Goal: Task Accomplishment & Management: Use online tool/utility

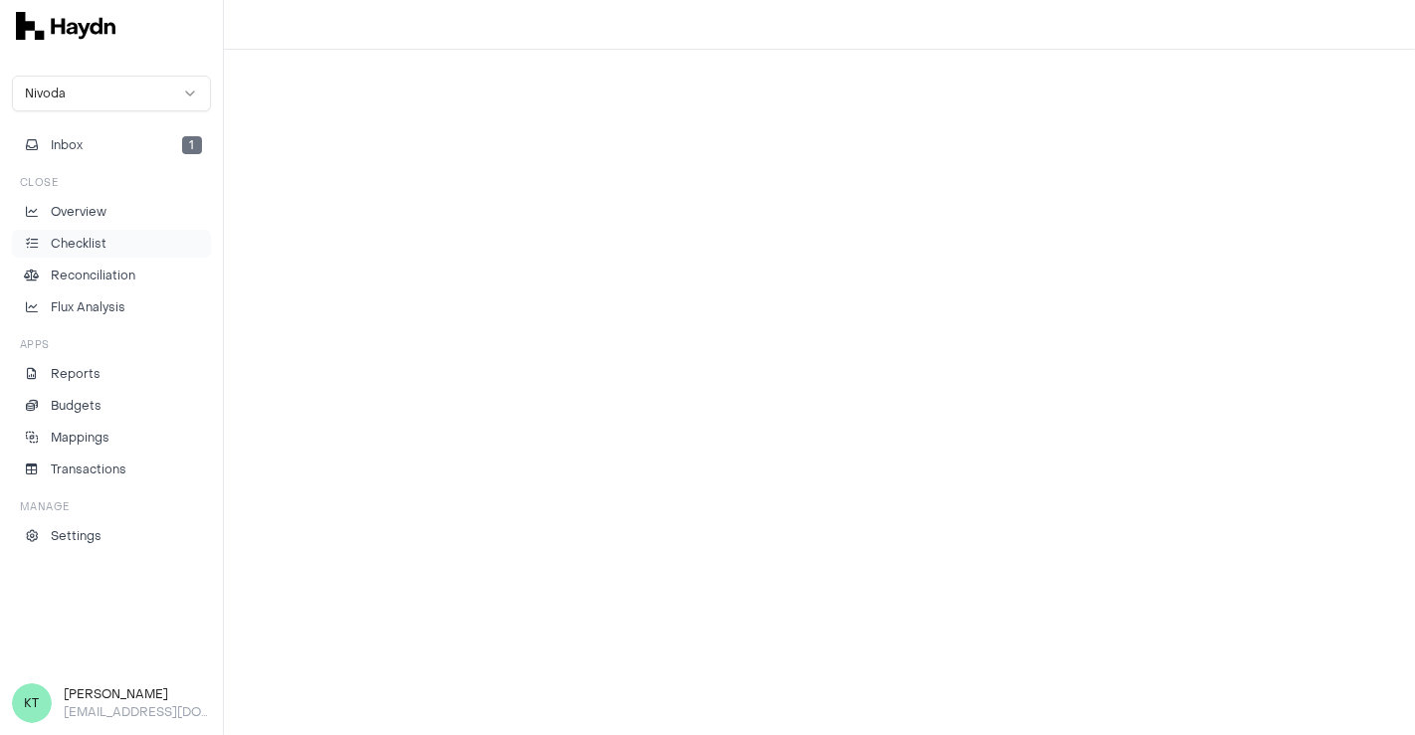
click at [110, 246] on li "Checklist" at bounding box center [111, 244] width 181 height 18
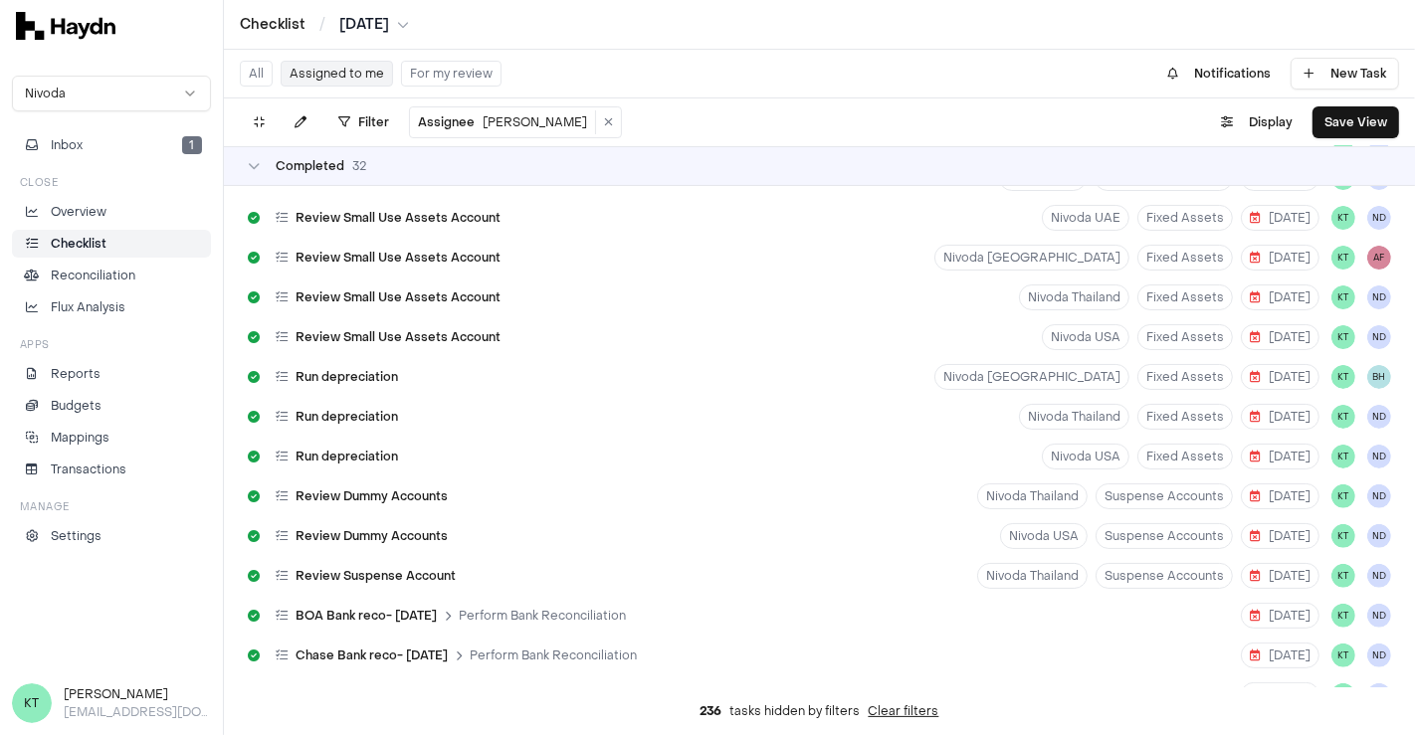
scroll to position [150, 0]
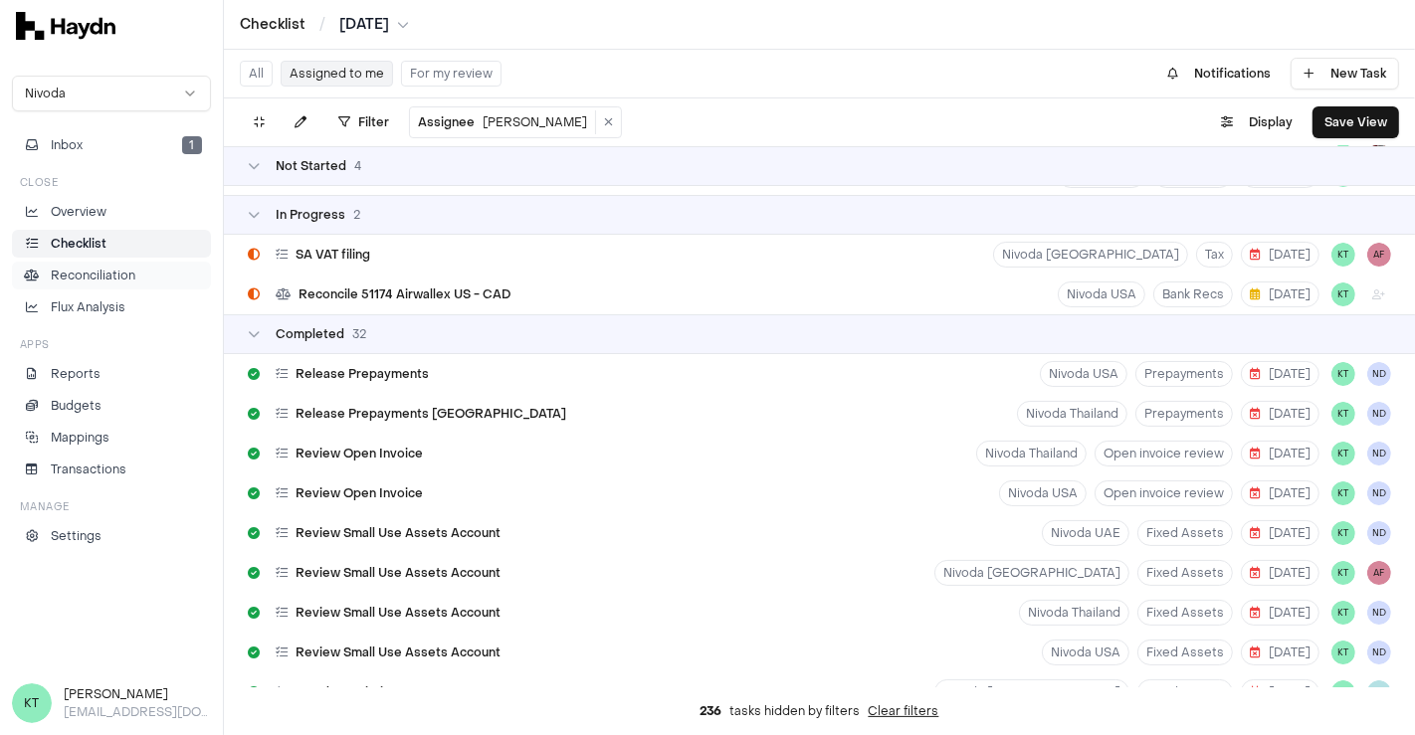
click at [115, 278] on p "Reconciliation" at bounding box center [93, 276] width 85 height 18
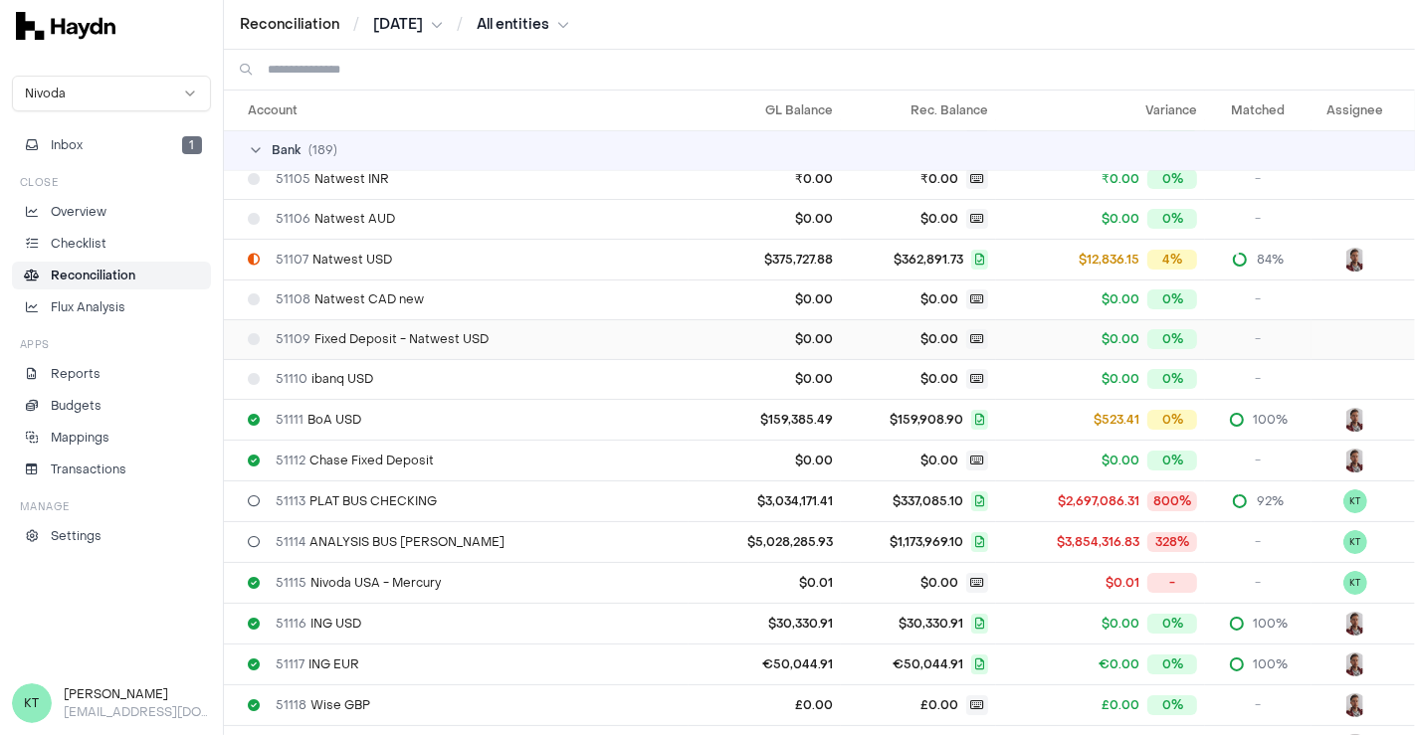
scroll to position [176, 0]
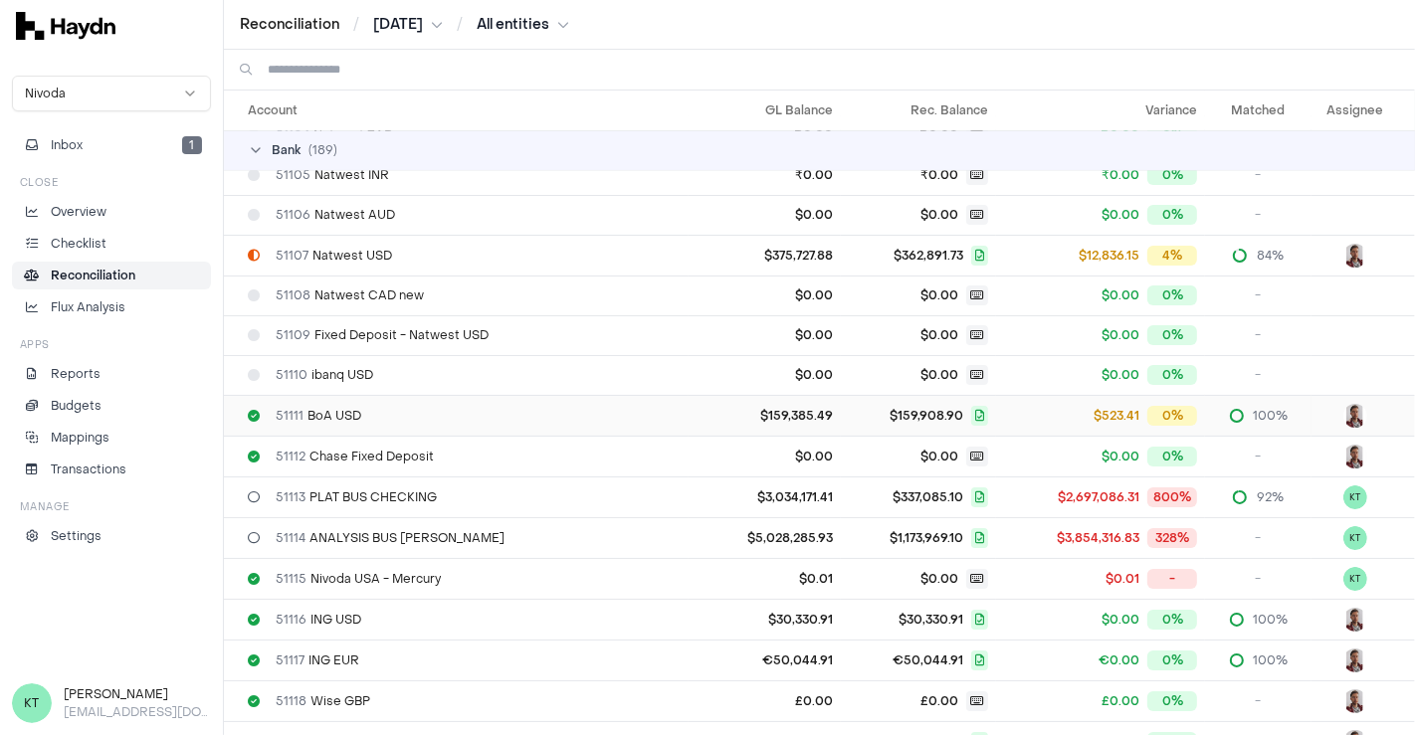
click at [473, 416] on div "51111 BoA USD" at bounding box center [464, 416] width 433 height 16
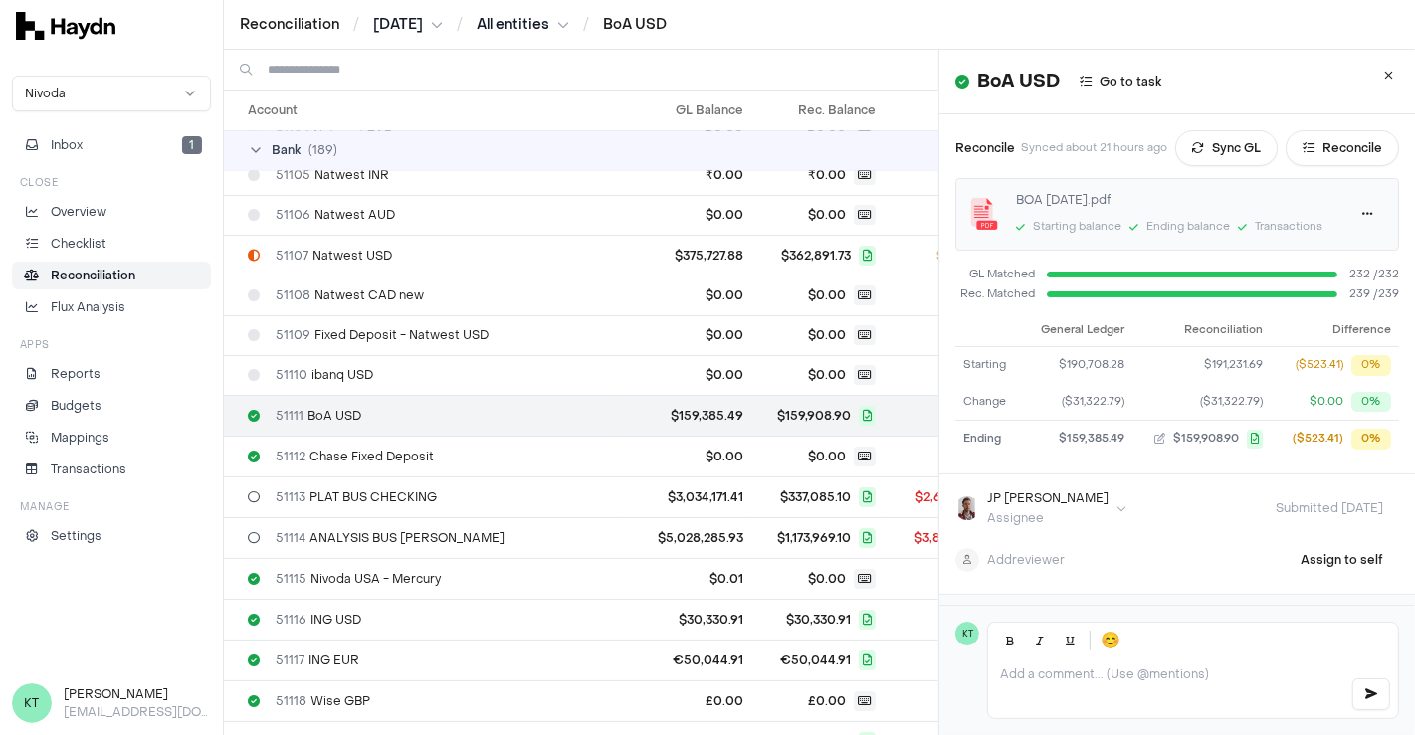
scroll to position [82, 0]
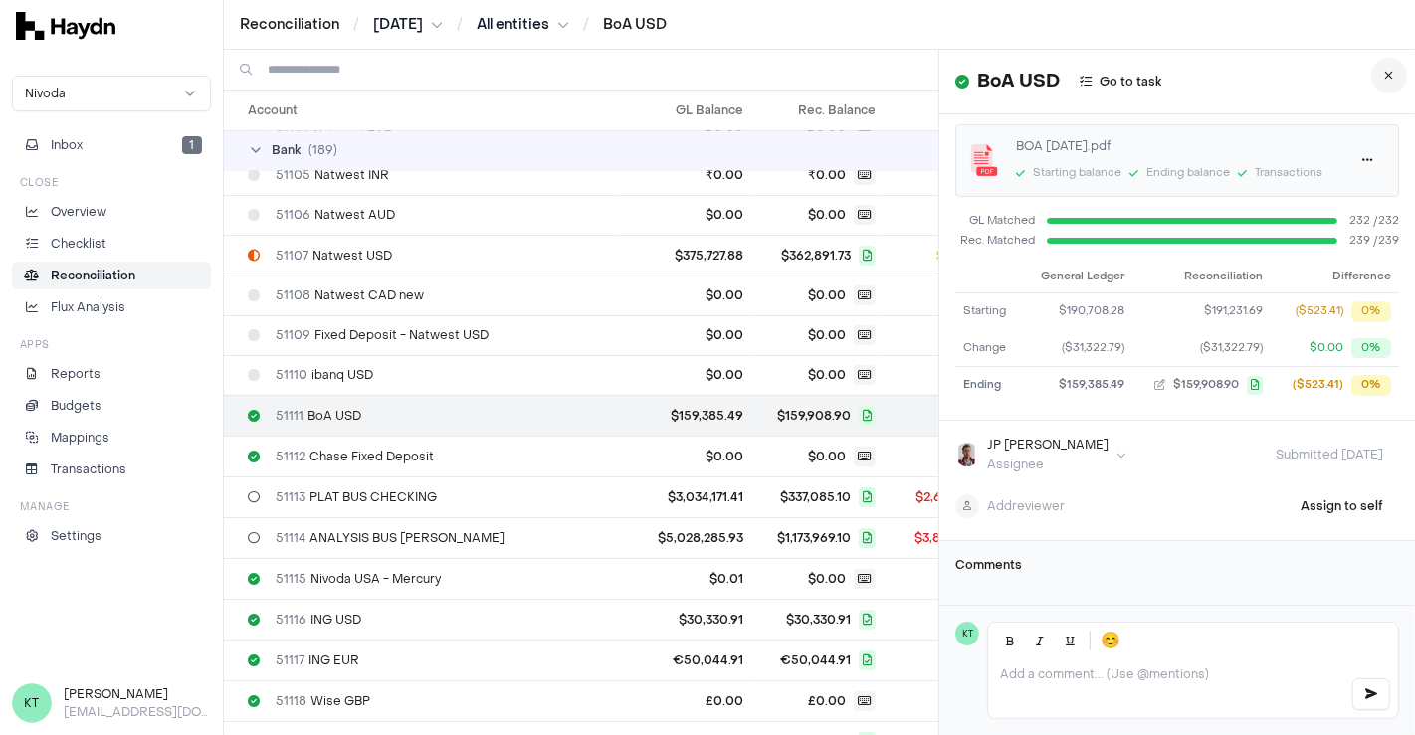
click at [1371, 85] on button at bounding box center [1389, 76] width 36 height 36
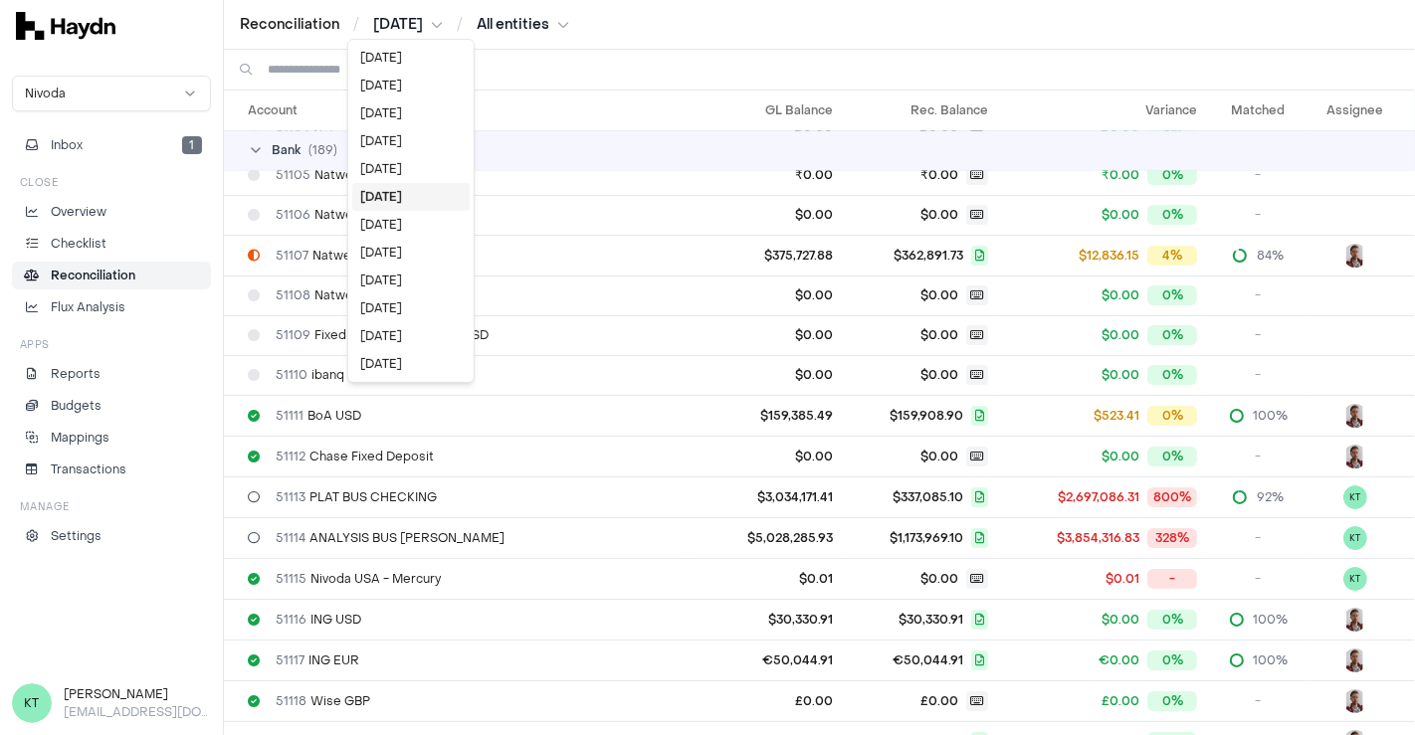
click at [420, 33] on html "Reconciliation / [DATE] / All entities Nivoda Inbox 1 Close Overview Checklist …" at bounding box center [707, 367] width 1415 height 735
click at [388, 236] on div "[DATE]" at bounding box center [410, 225] width 117 height 28
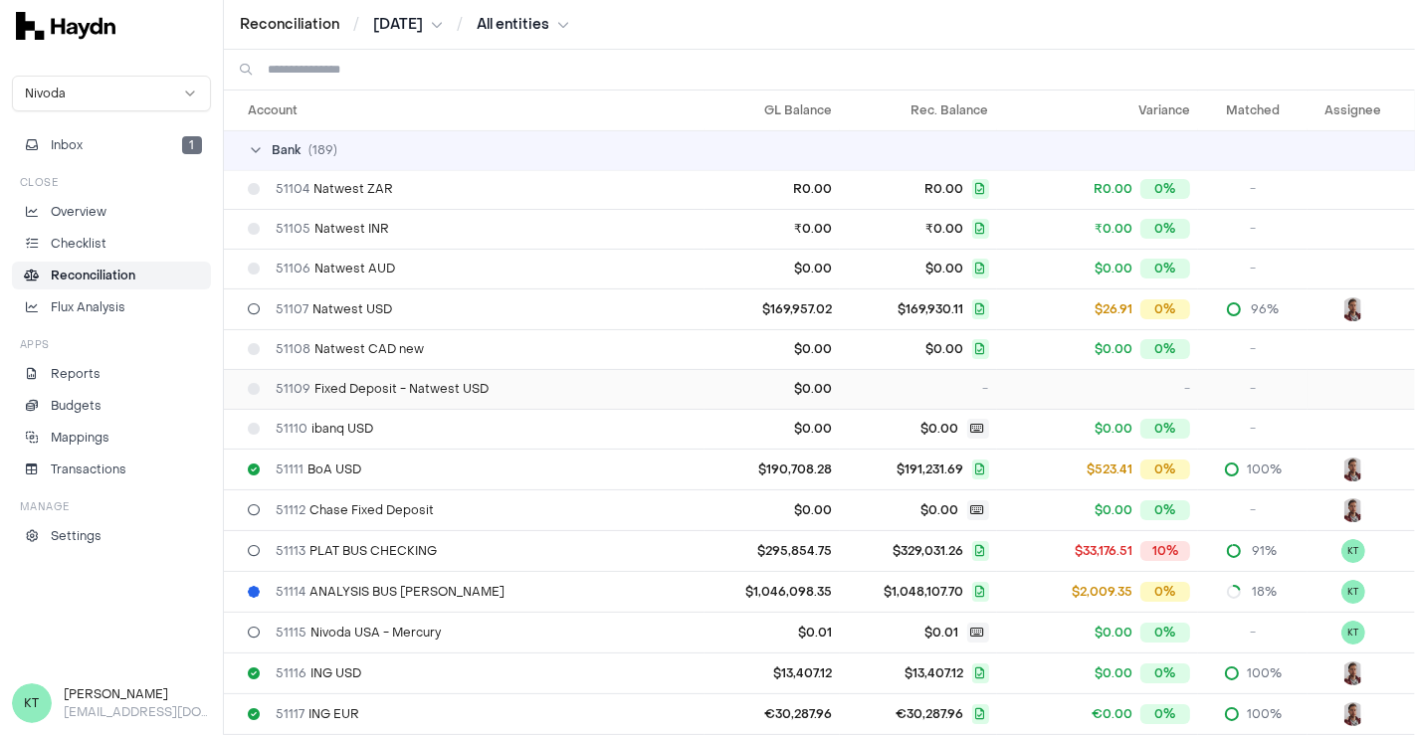
scroll to position [123, 0]
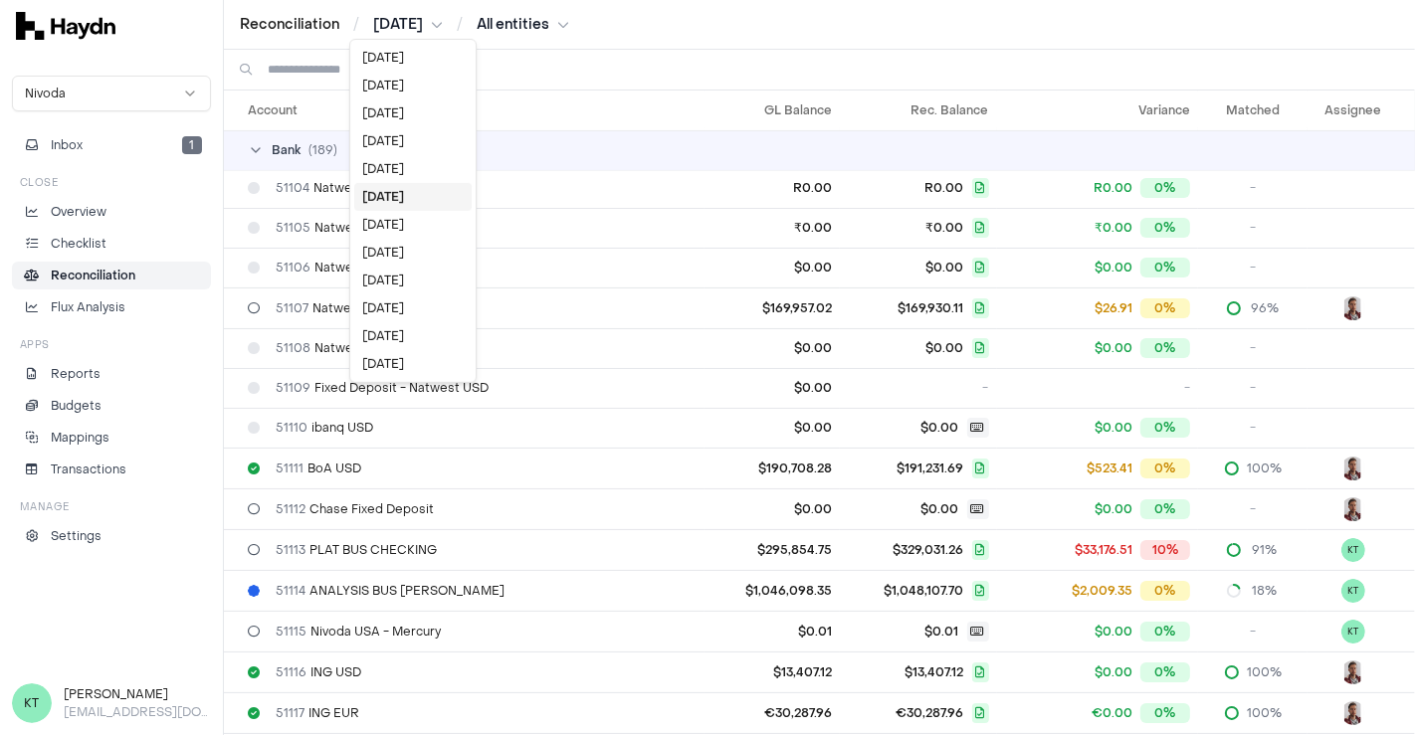
click at [405, 21] on html "Reconciliation / [DATE] / All entities Nivoda Inbox 1 Close Overview Checklist …" at bounding box center [707, 367] width 1415 height 735
click at [391, 219] on div "[DATE]" at bounding box center [412, 225] width 117 height 28
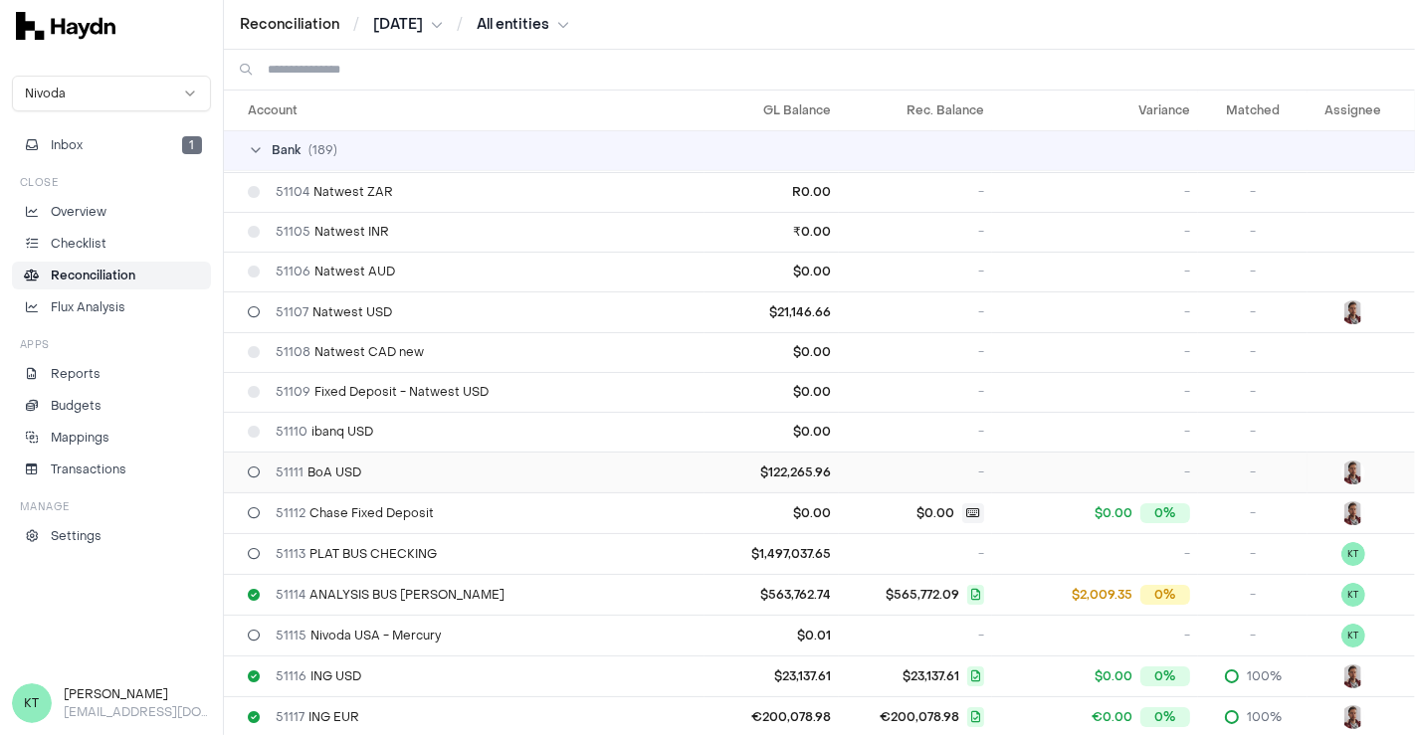
scroll to position [122, 0]
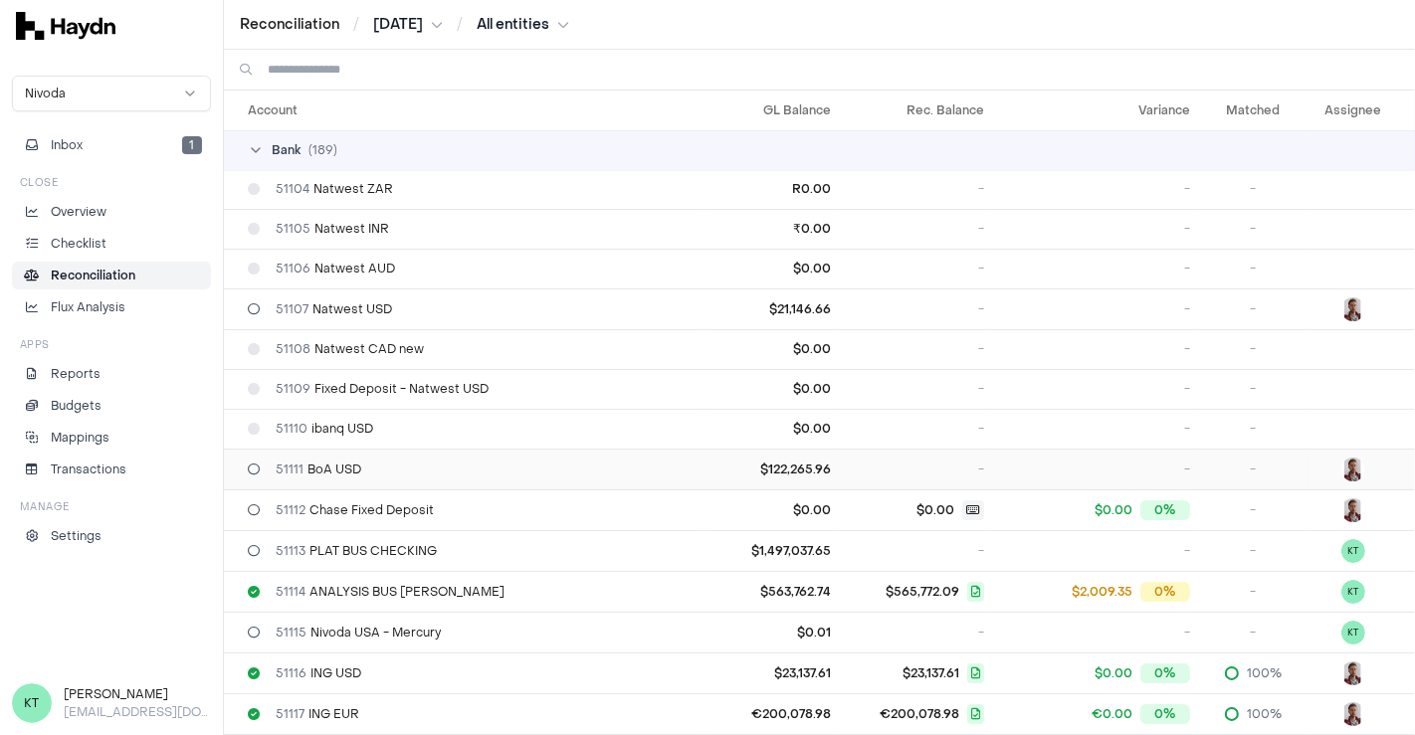
click at [442, 471] on div "51111 BoA USD" at bounding box center [472, 470] width 449 height 16
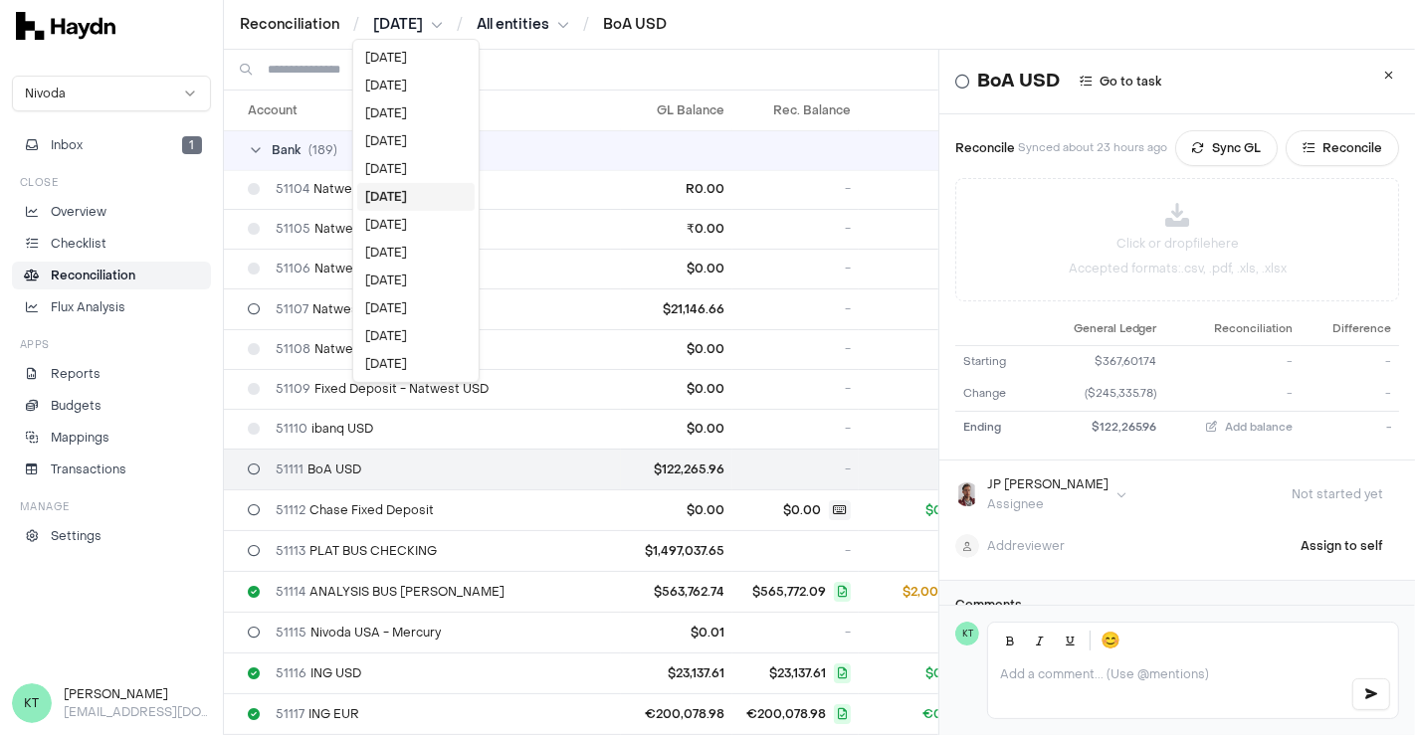
click at [443, 26] on html "Reconciliation / [DATE] / All entities / BoA USD Nivoda Inbox 1 Close Overview …" at bounding box center [707, 367] width 1415 height 735
click at [397, 160] on div "[DATE]" at bounding box center [415, 169] width 117 height 28
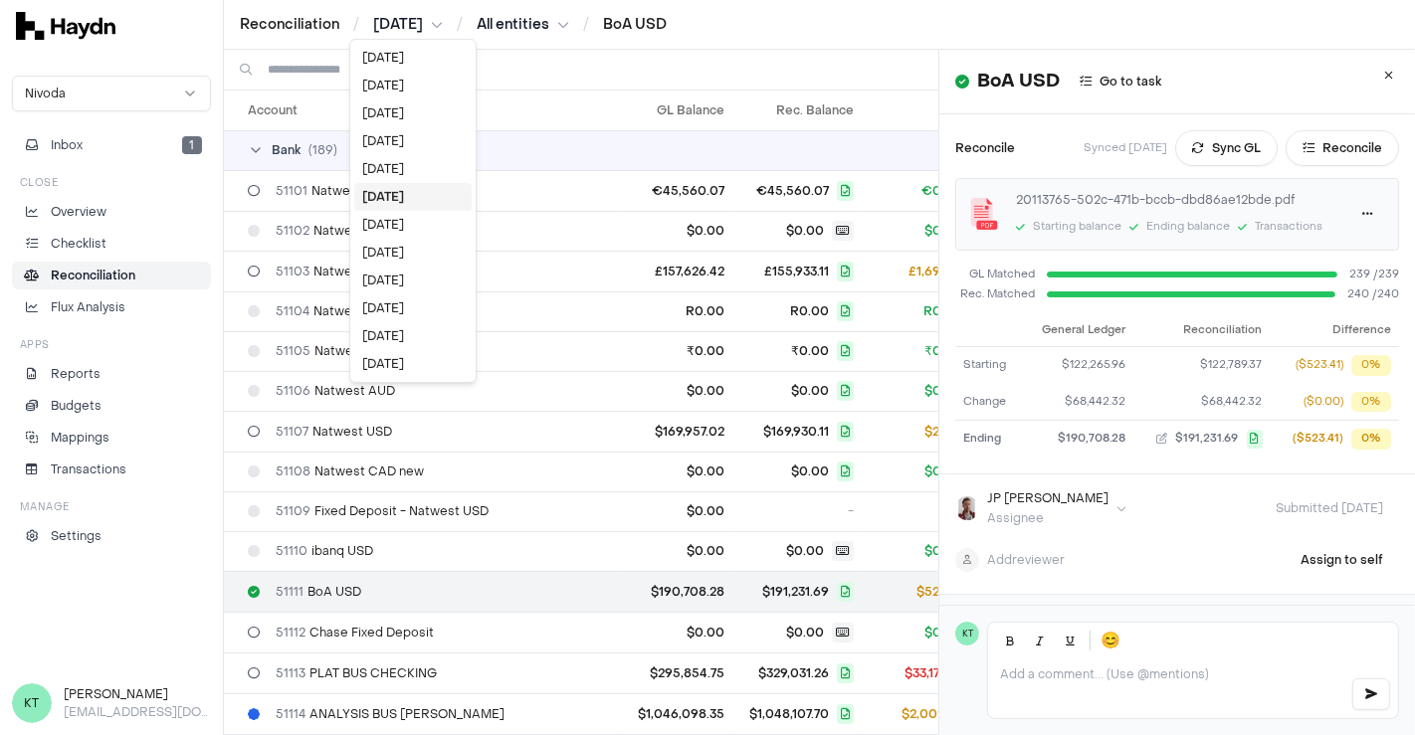
click at [404, 16] on html "Reconciliation / [DATE] / All entities / BoA USD Nivoda Inbox 1 Close Overview …" at bounding box center [707, 367] width 1415 height 735
click at [408, 165] on div "[DATE]" at bounding box center [412, 169] width 117 height 28
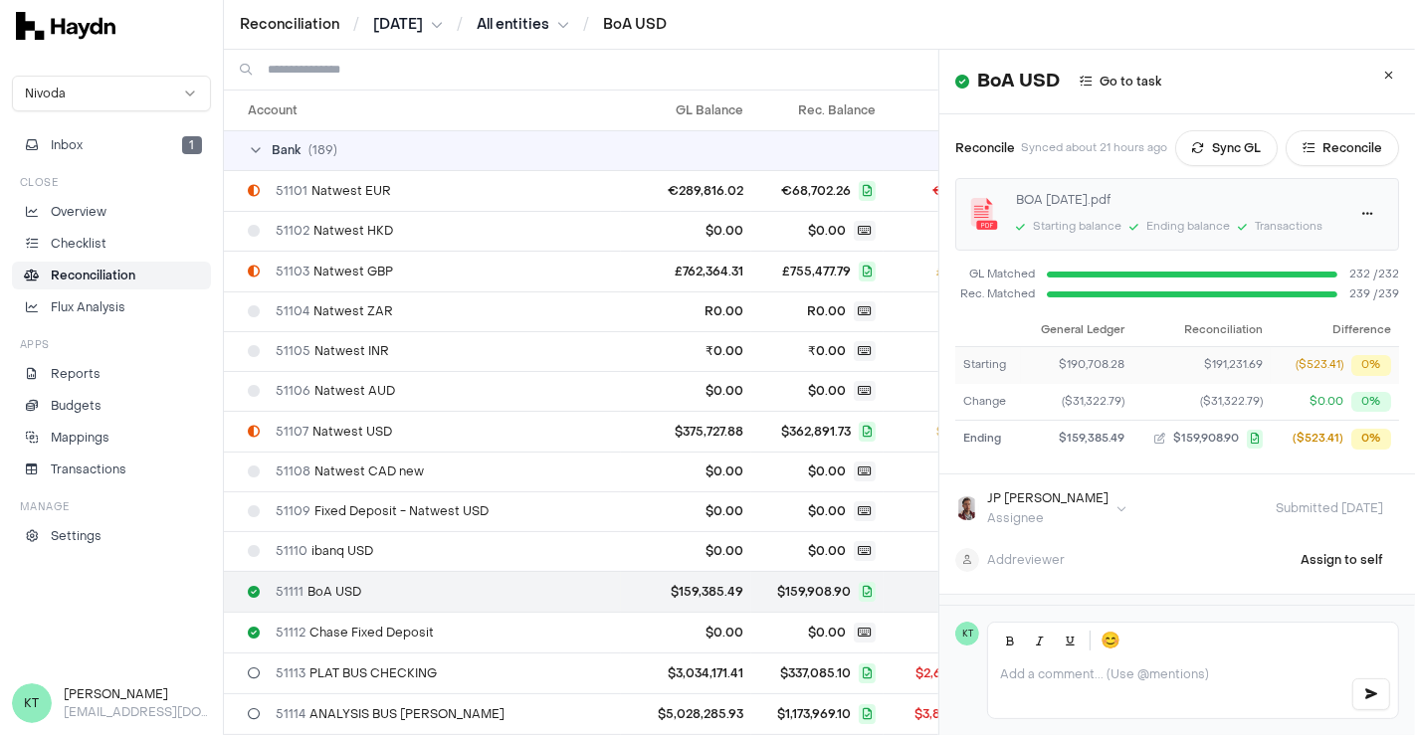
click at [1205, 354] on td "$191,231.69" at bounding box center [1201, 365] width 139 height 37
copy span "191,231.69"
click at [161, 155] on button "Inbox 1" at bounding box center [111, 145] width 199 height 28
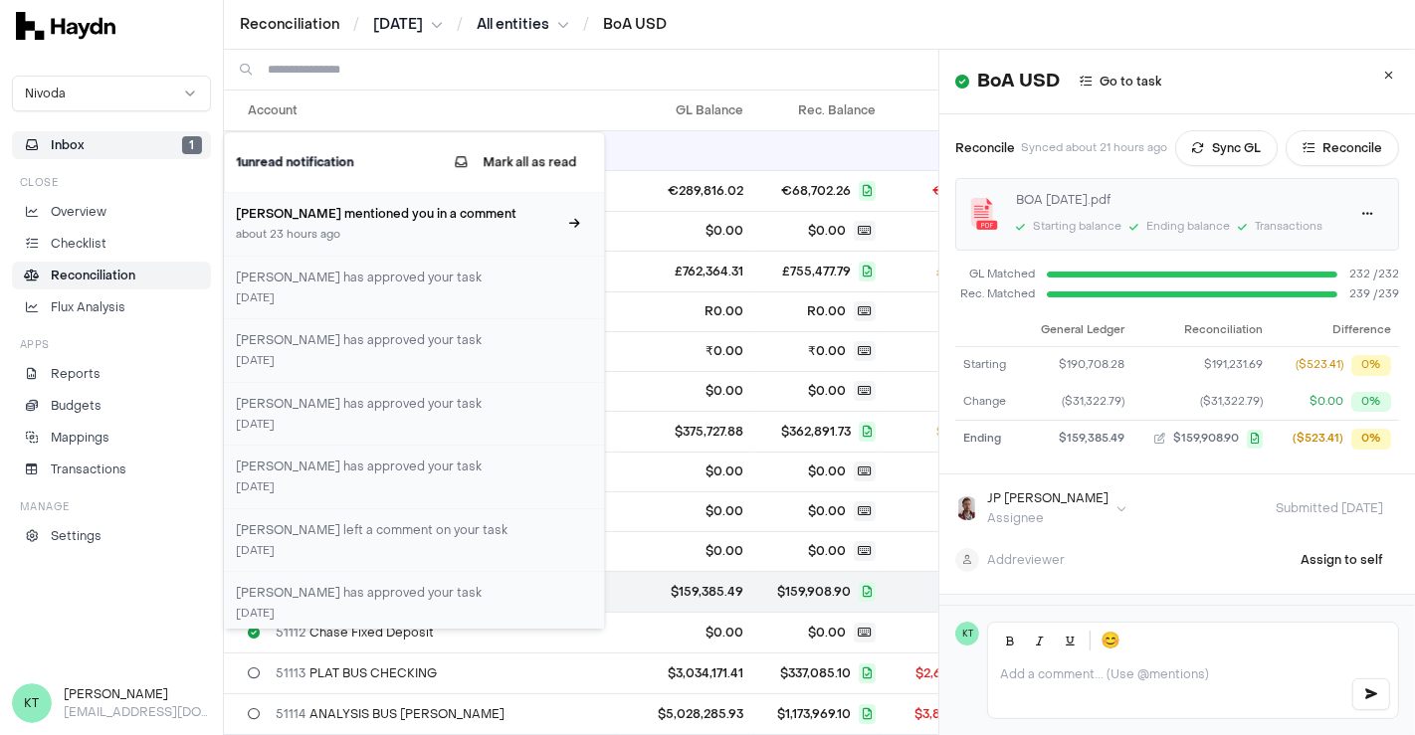
click at [330, 227] on div "about 23 hours ago" at bounding box center [396, 235] width 321 height 17
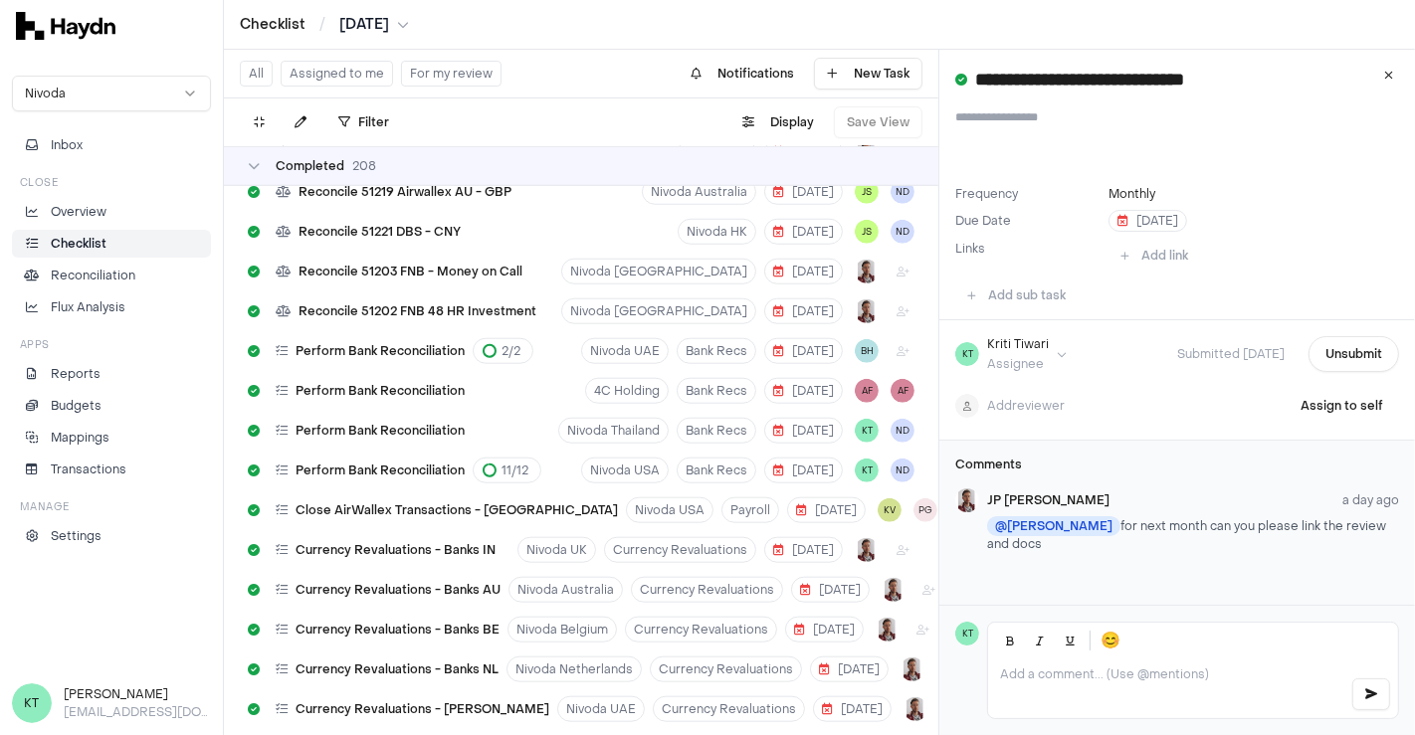
scroll to position [8687, 0]
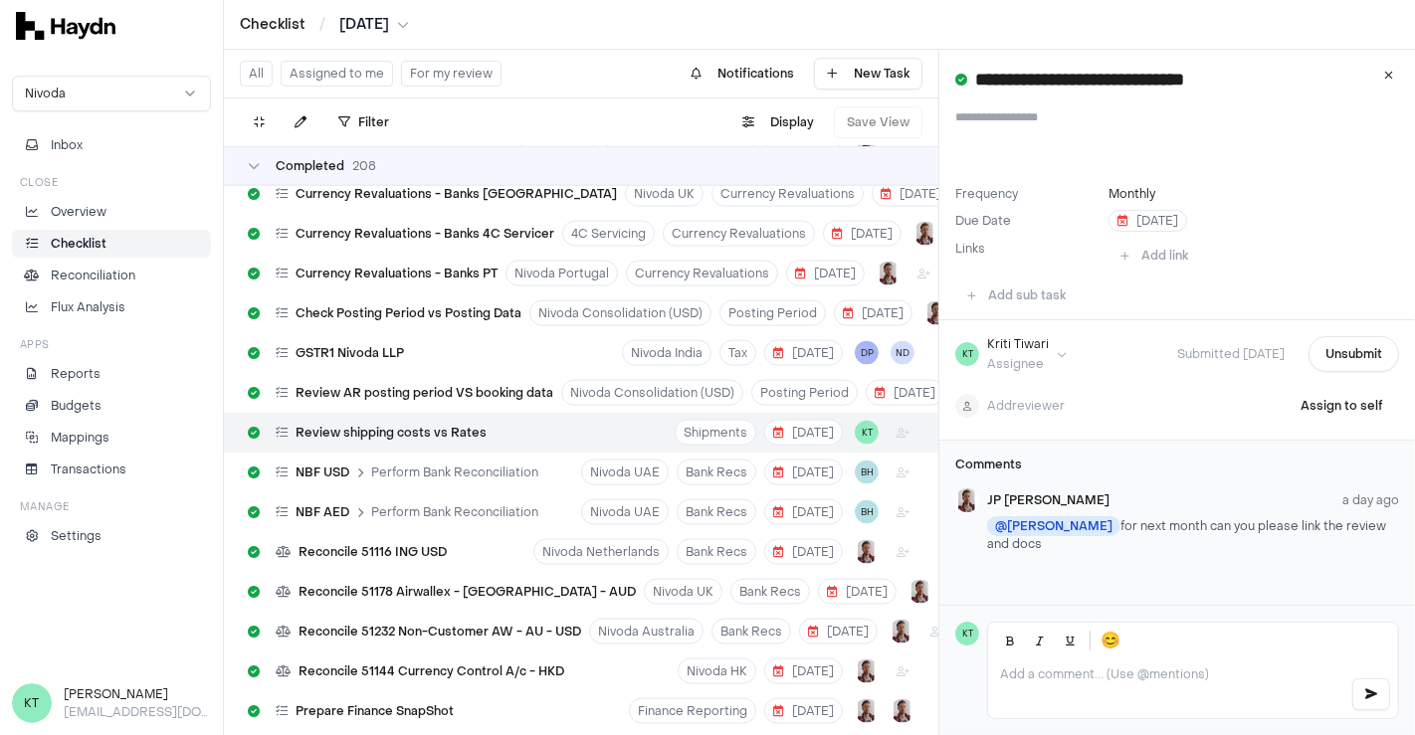
click at [1107, 679] on p at bounding box center [1167, 675] width 334 height 16
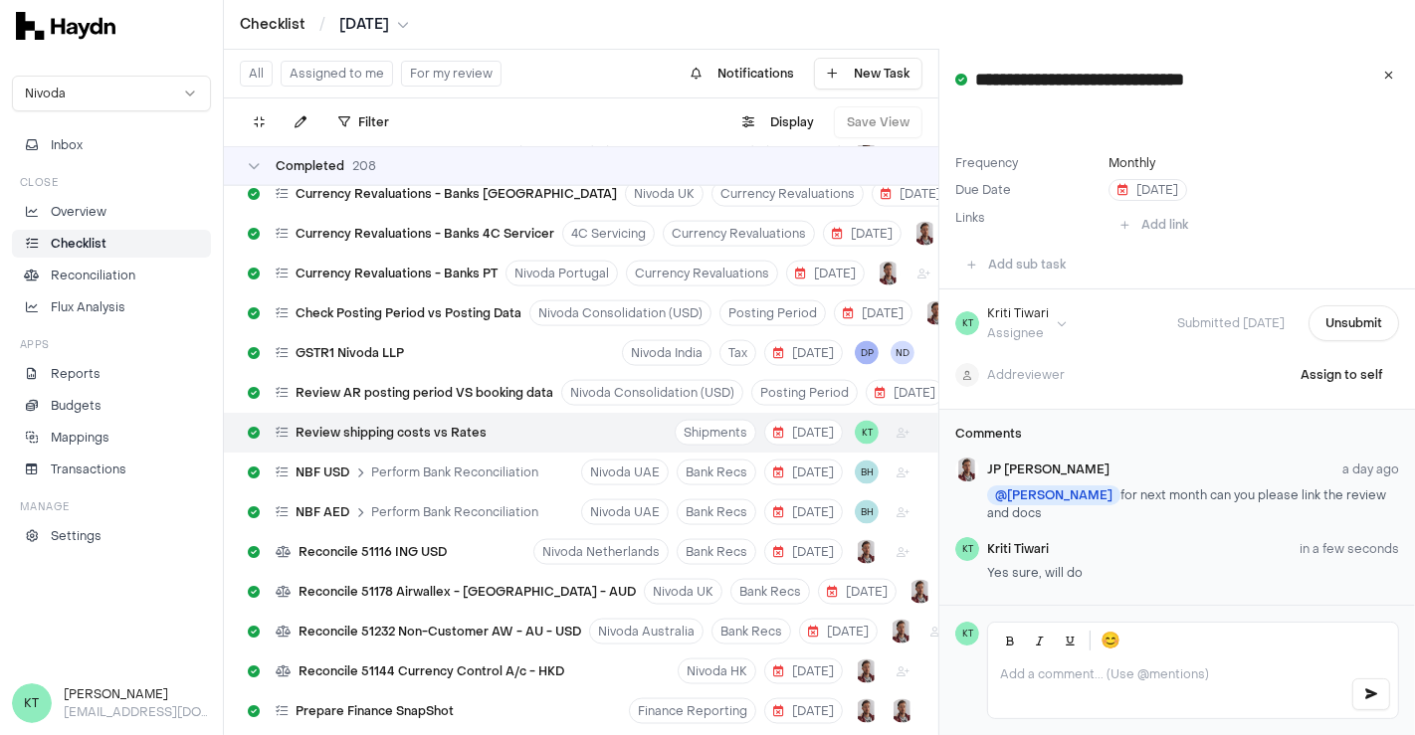
scroll to position [44, 0]
click at [1385, 81] on icon at bounding box center [1389, 76] width 9 height 12
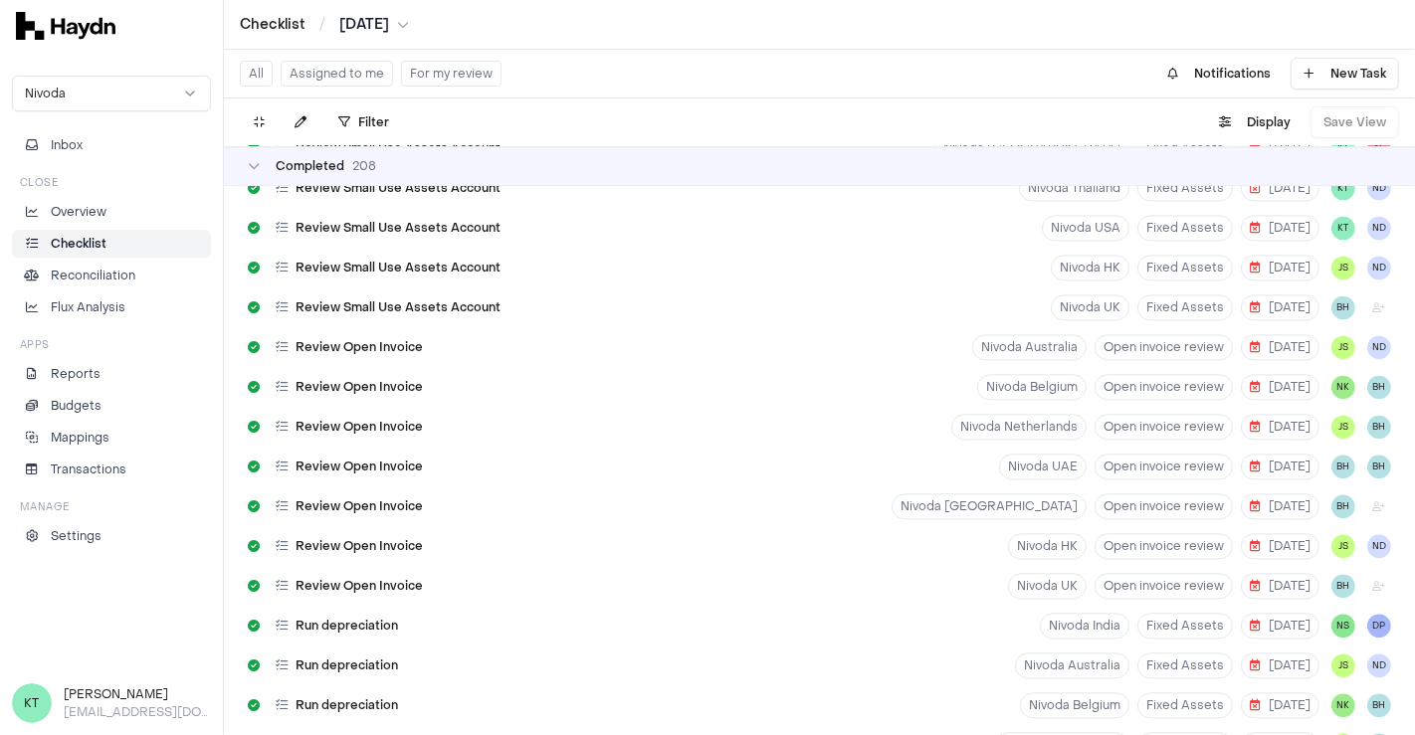
scroll to position [3665, 0]
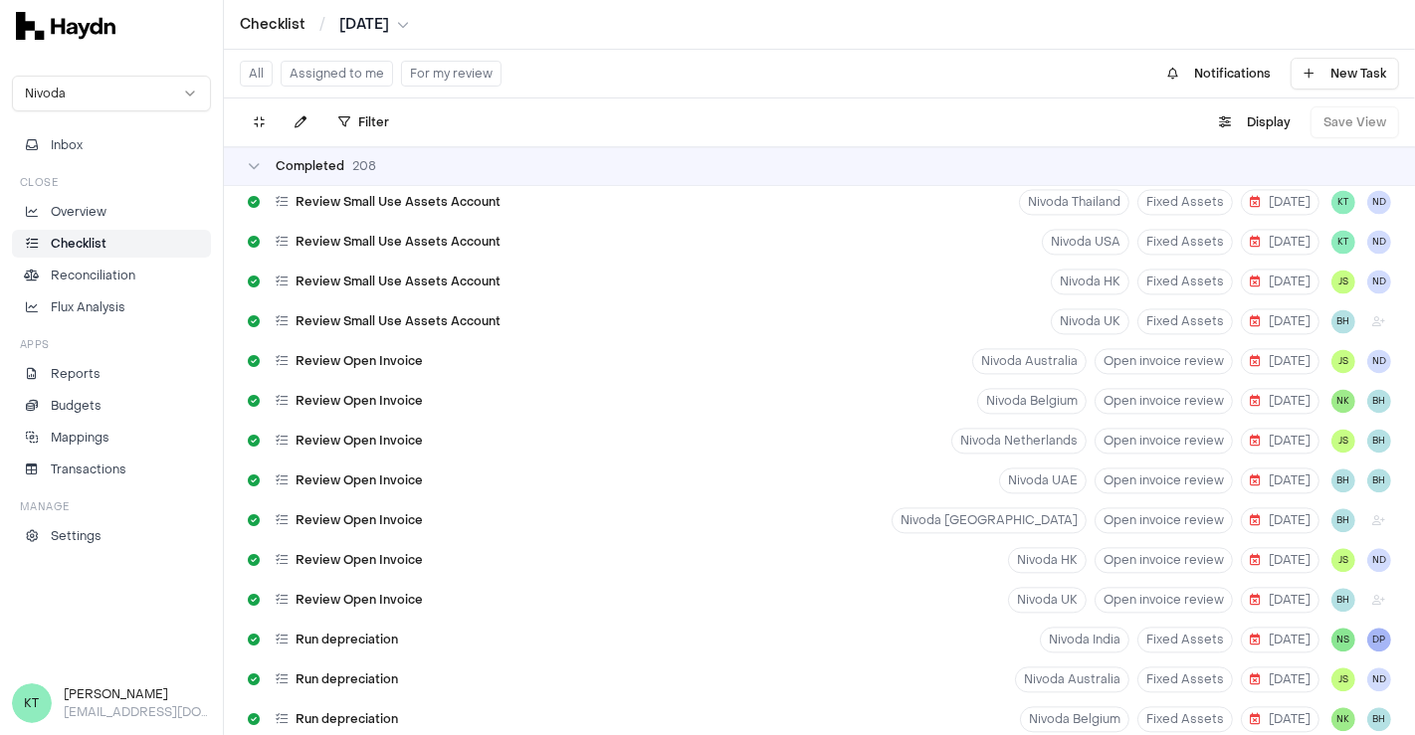
click at [363, 68] on button "Assigned to me" at bounding box center [337, 74] width 112 height 26
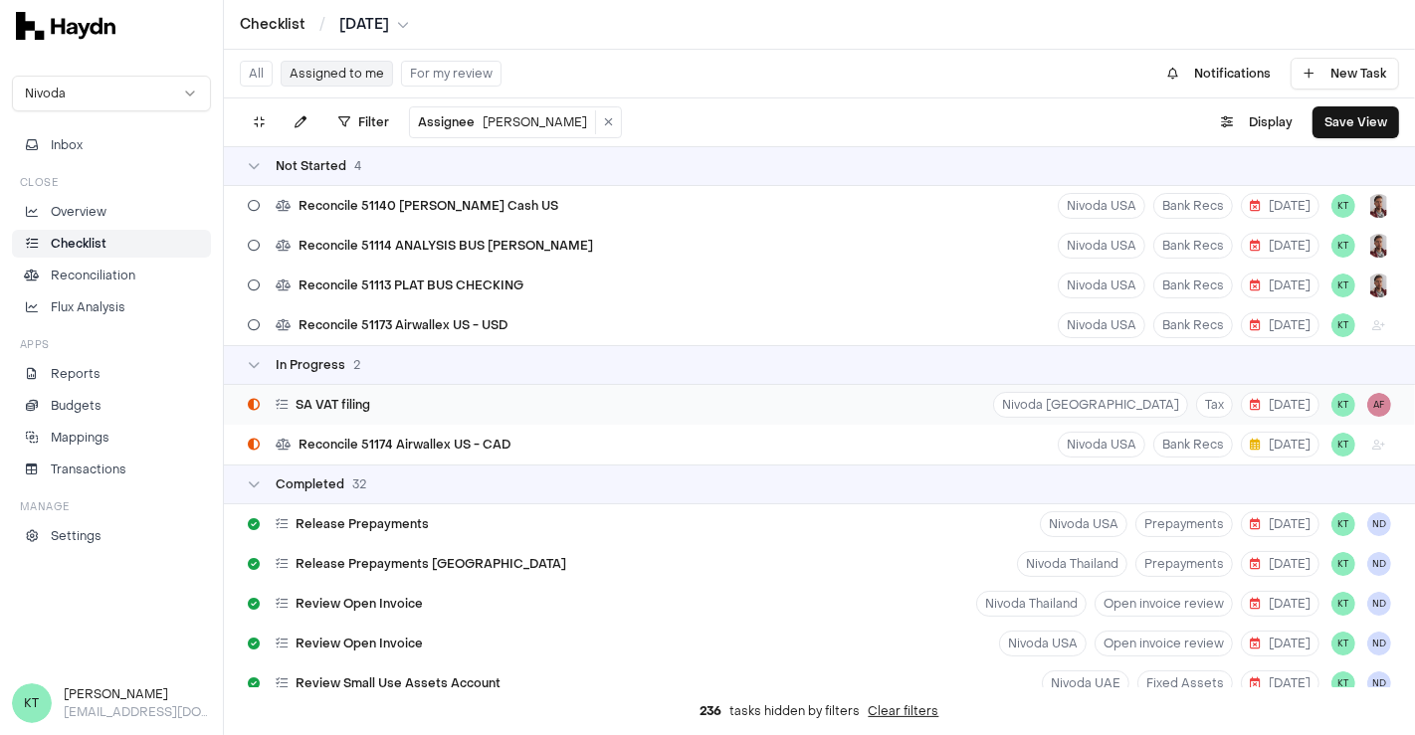
click at [552, 395] on div "SA VAT filing Nivoda [GEOGRAPHIC_DATA] Tax [DATE] KT AF" at bounding box center [819, 405] width 1191 height 40
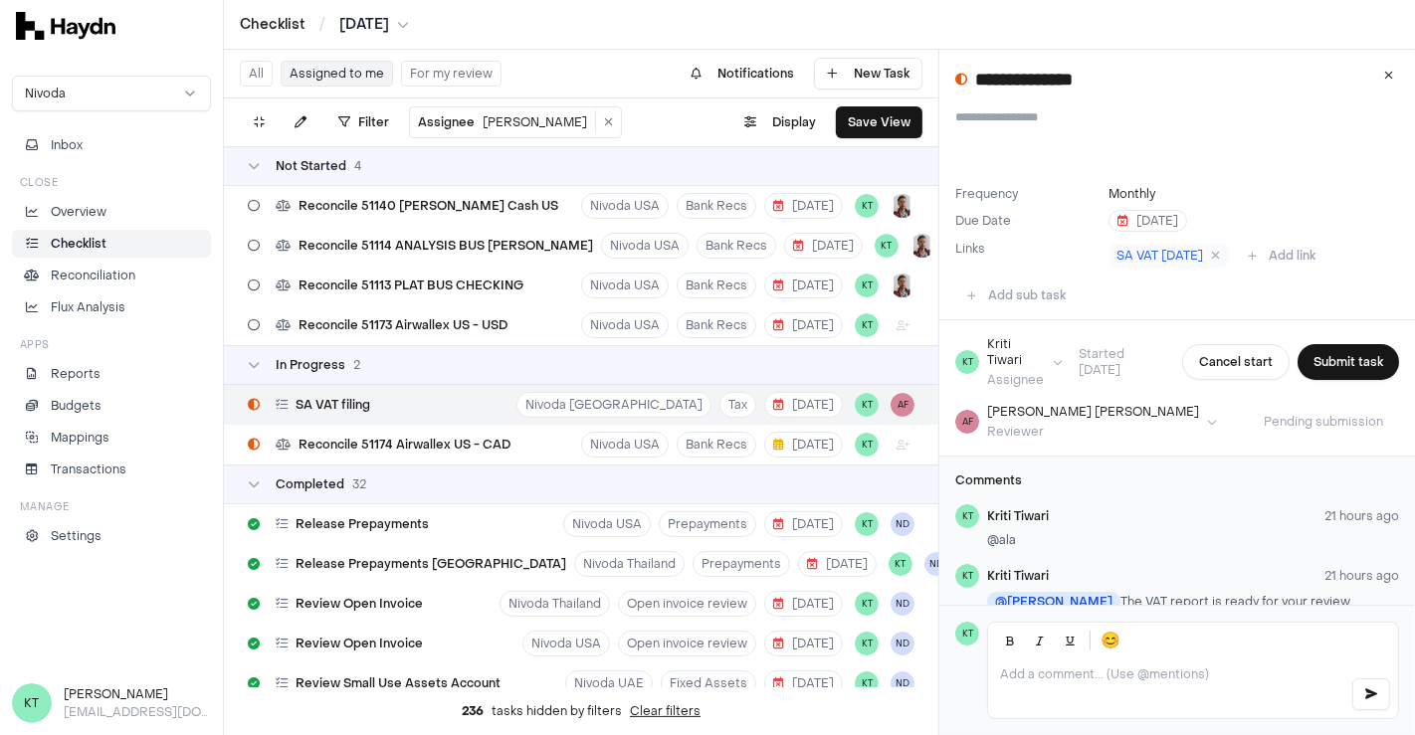
scroll to position [60, 0]
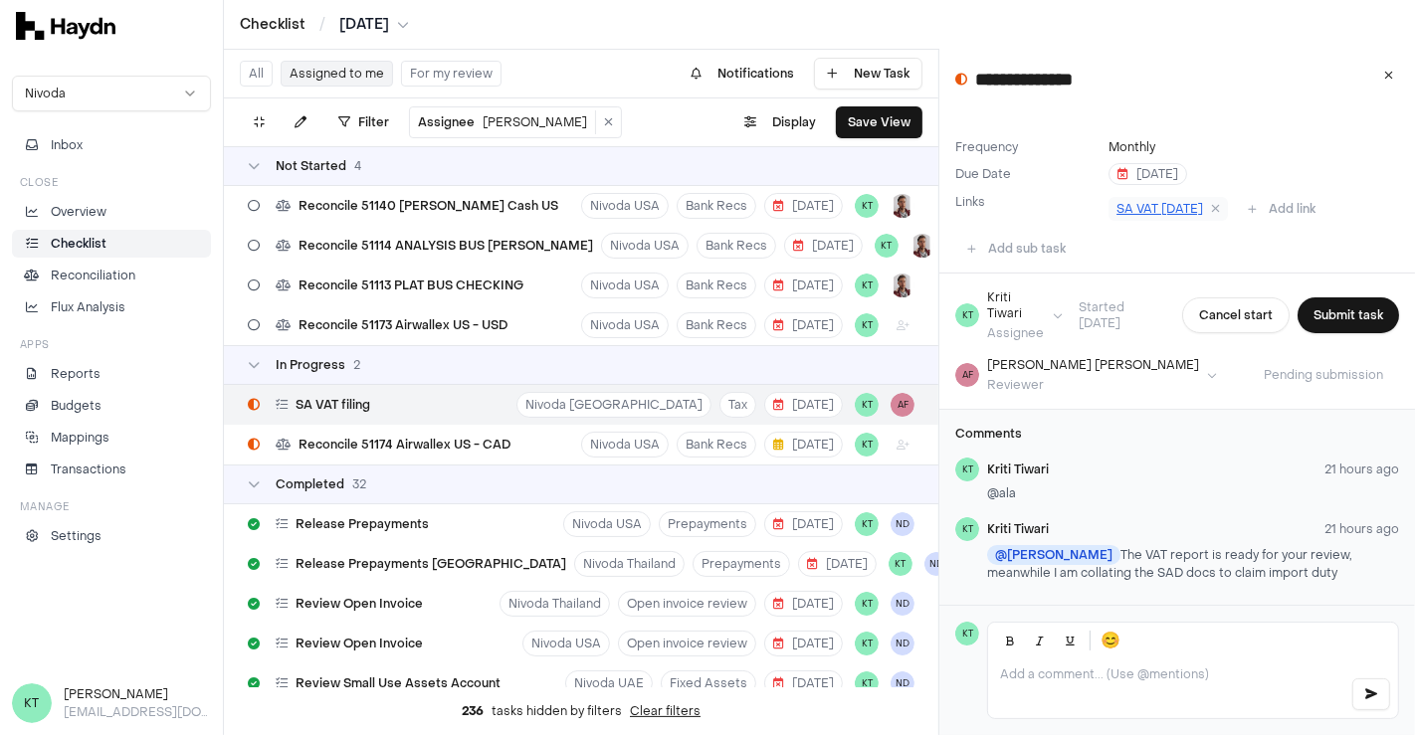
click at [1151, 203] on link "SA VAT [DATE]" at bounding box center [1167, 209] width 119 height 24
